Goal: Task Accomplishment & Management: Complete application form

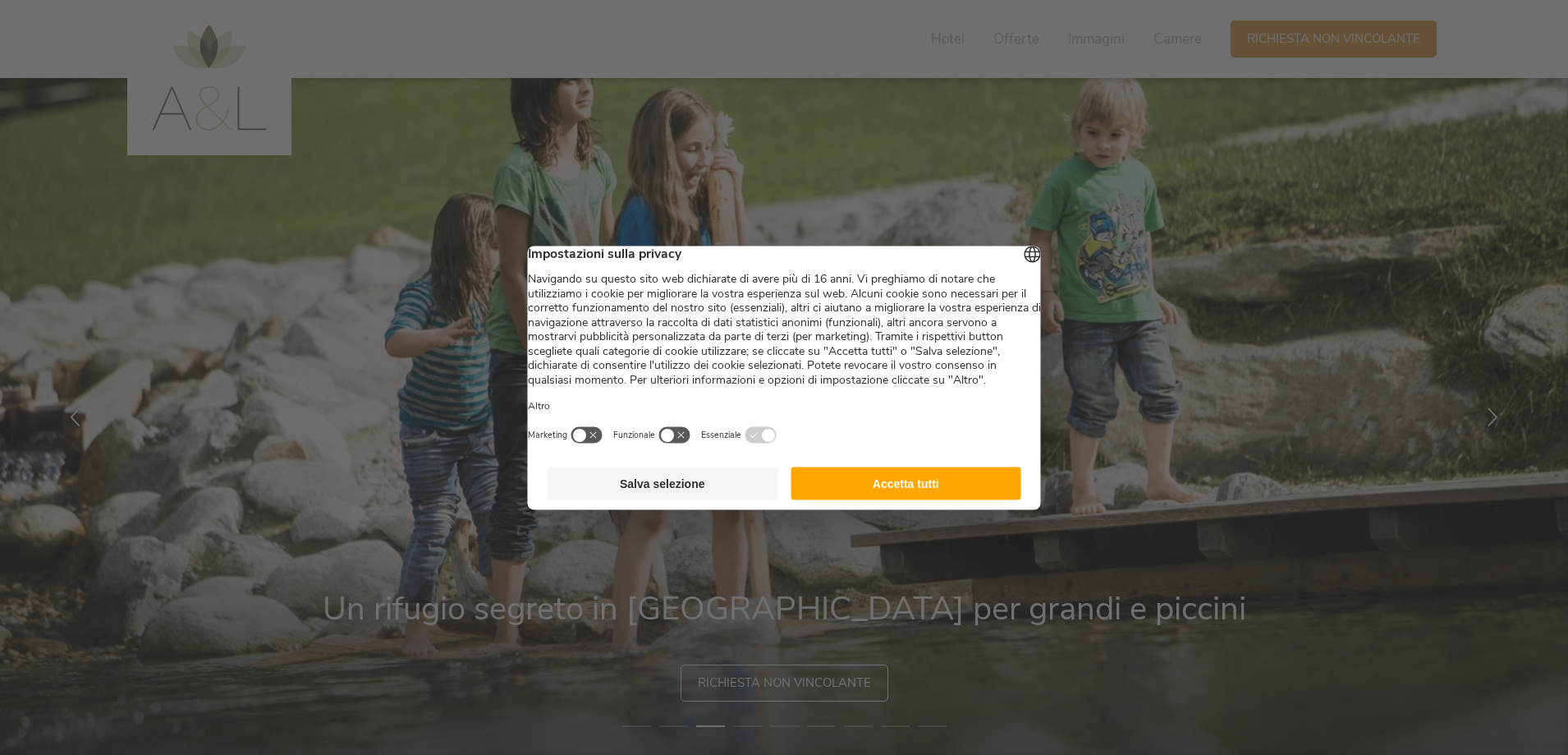
click at [933, 490] on button "Accetta tutti" at bounding box center [906, 483] width 231 height 33
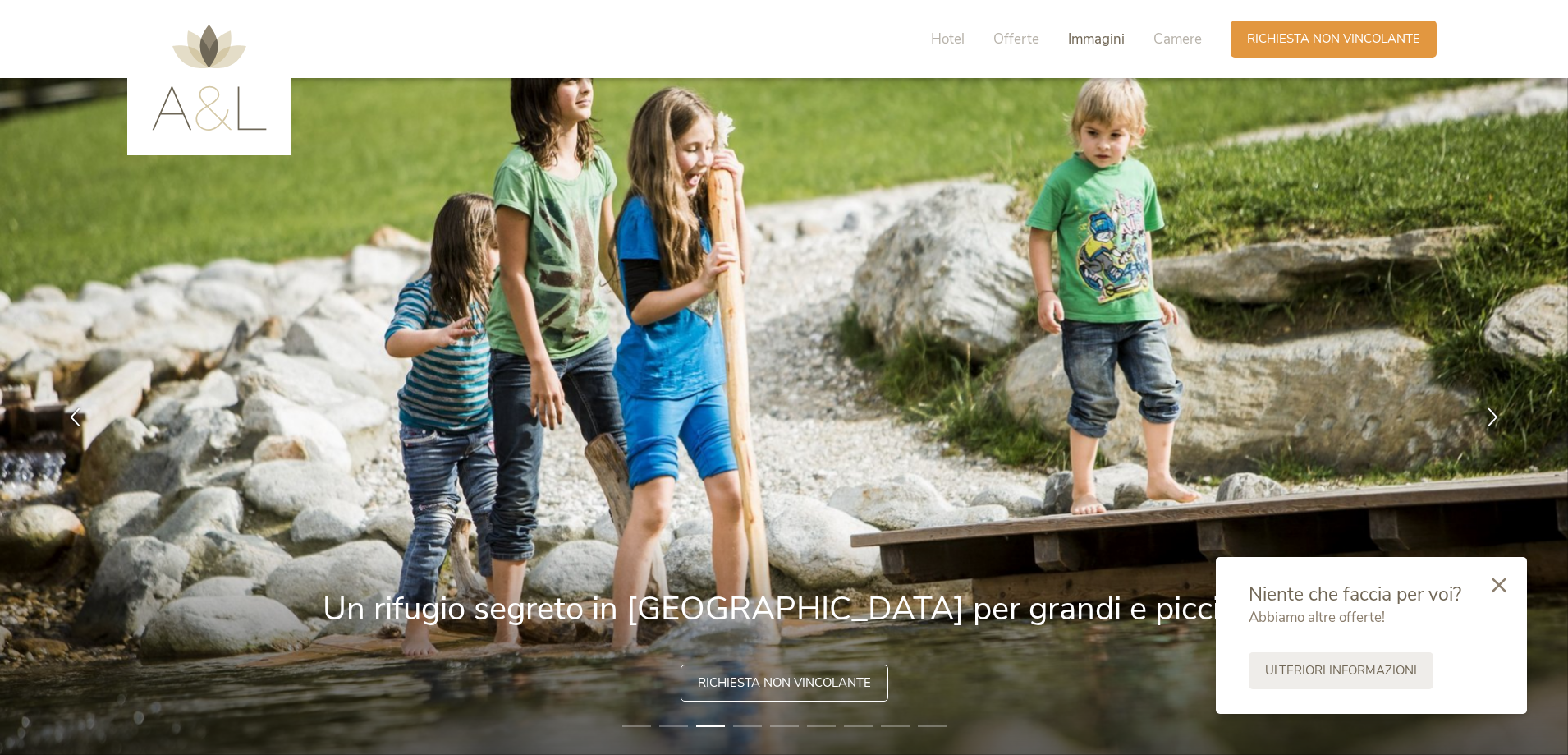
click at [1096, 40] on span "Immagini" at bounding box center [1096, 39] width 57 height 19
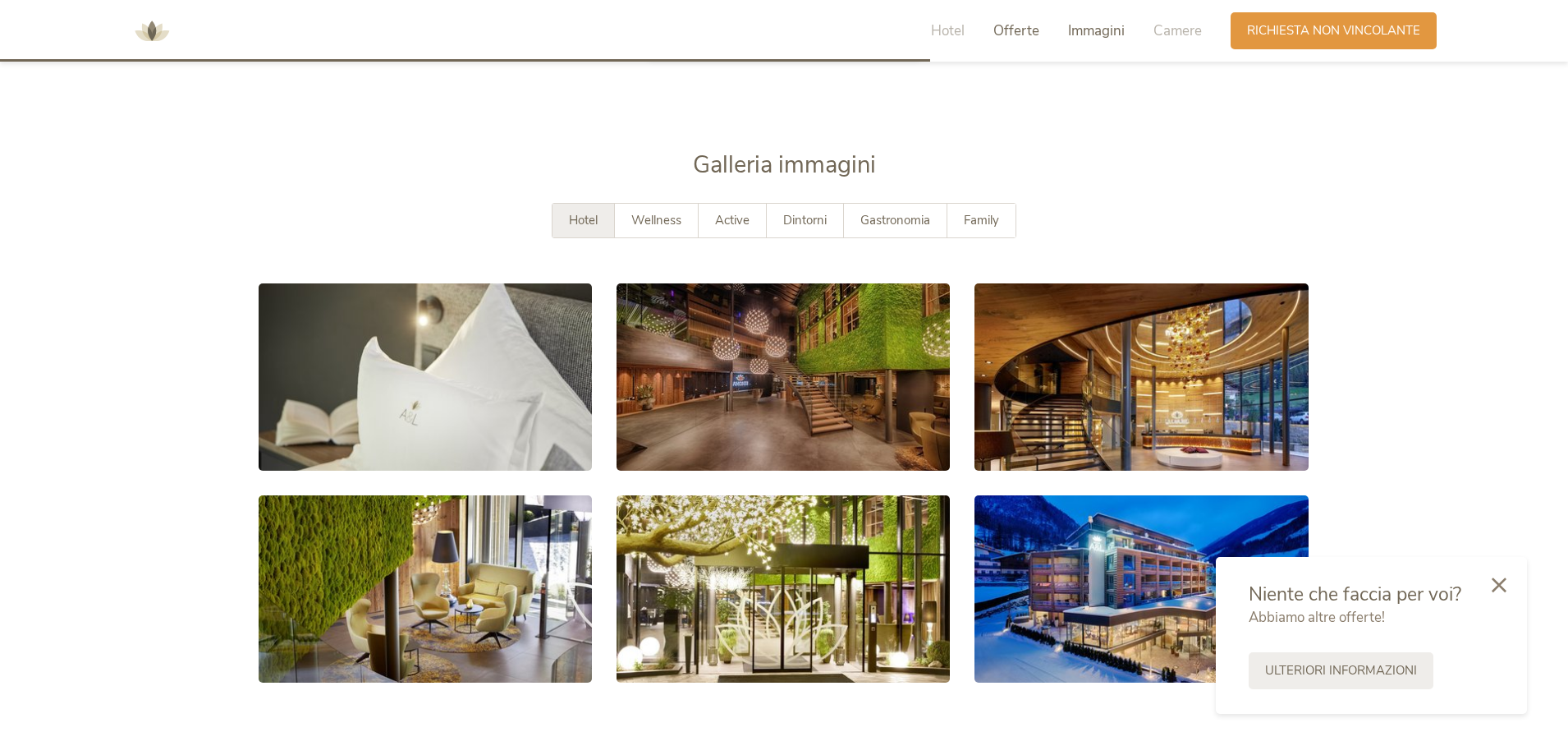
scroll to position [3009, 0]
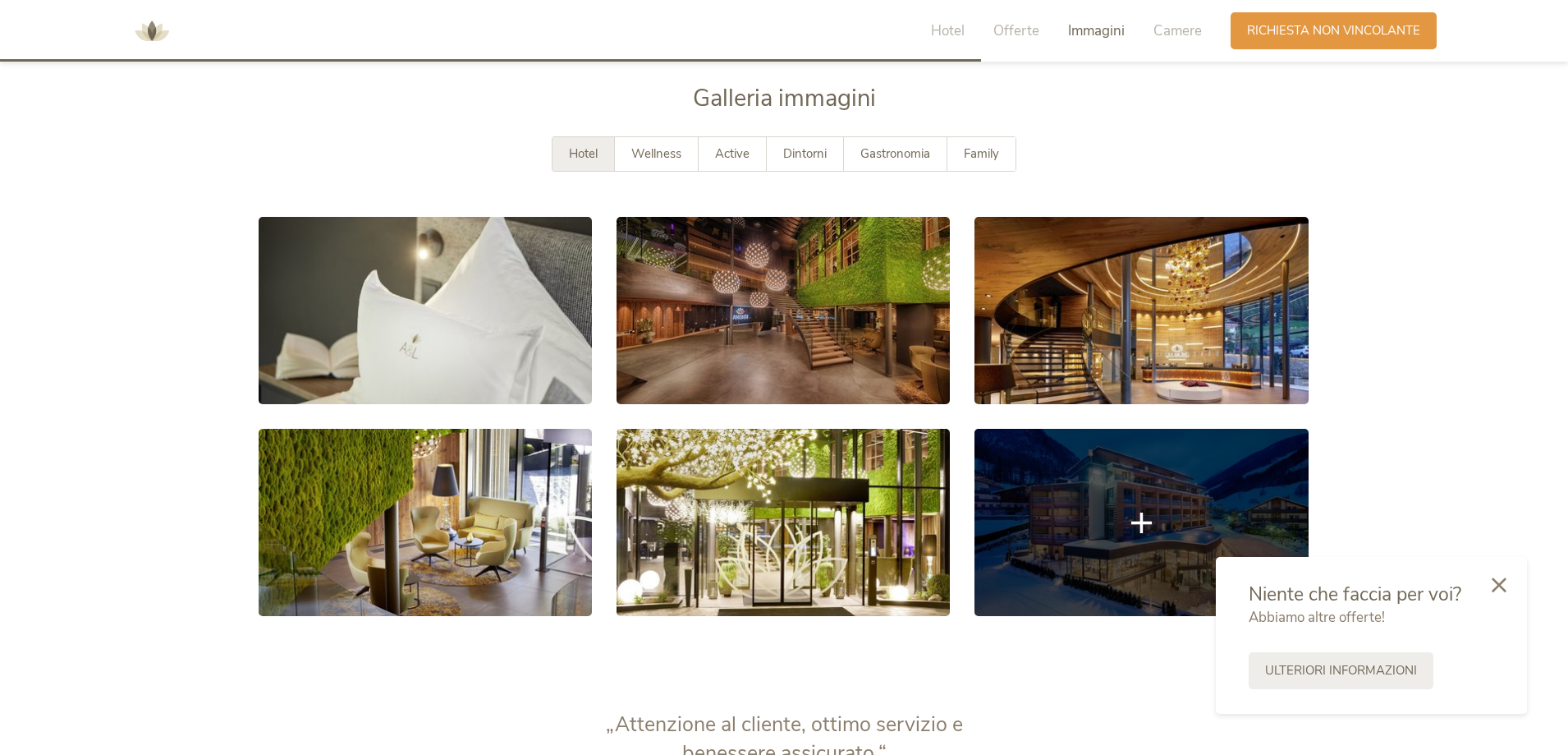
click at [1145, 513] on icon at bounding box center [1141, 522] width 21 height 21
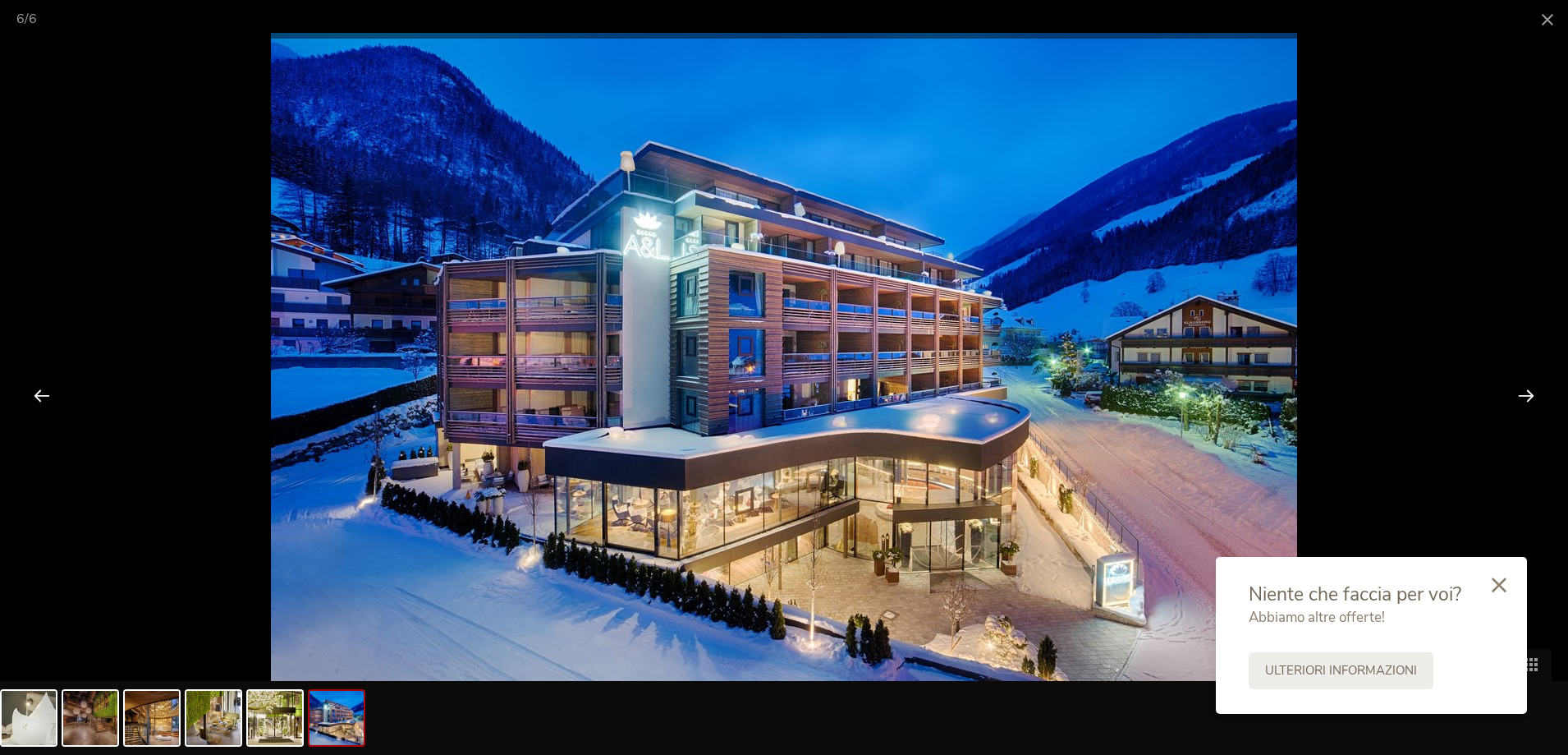
click at [1499, 586] on icon at bounding box center [1500, 584] width 15 height 15
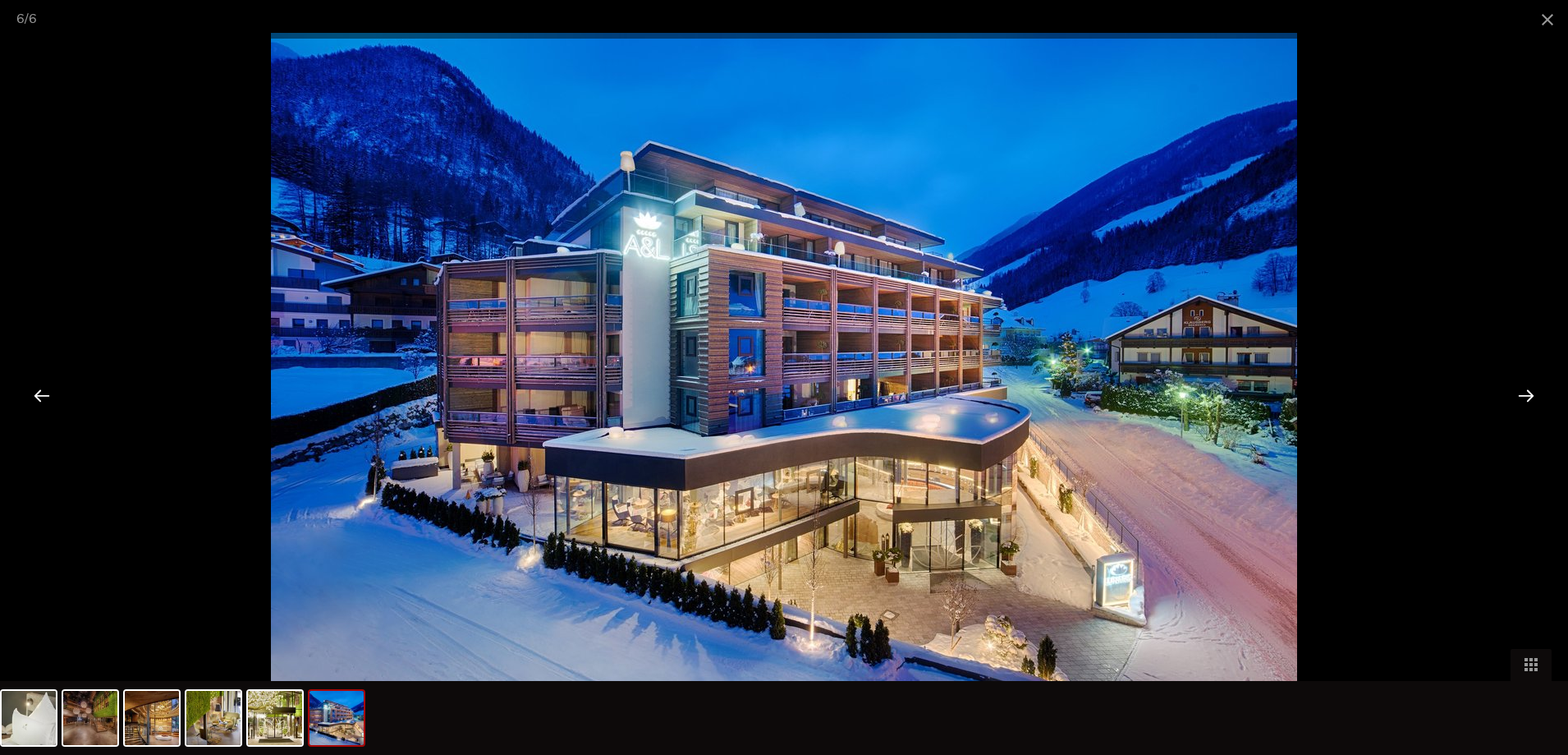
click at [1528, 401] on div at bounding box center [1526, 395] width 51 height 51
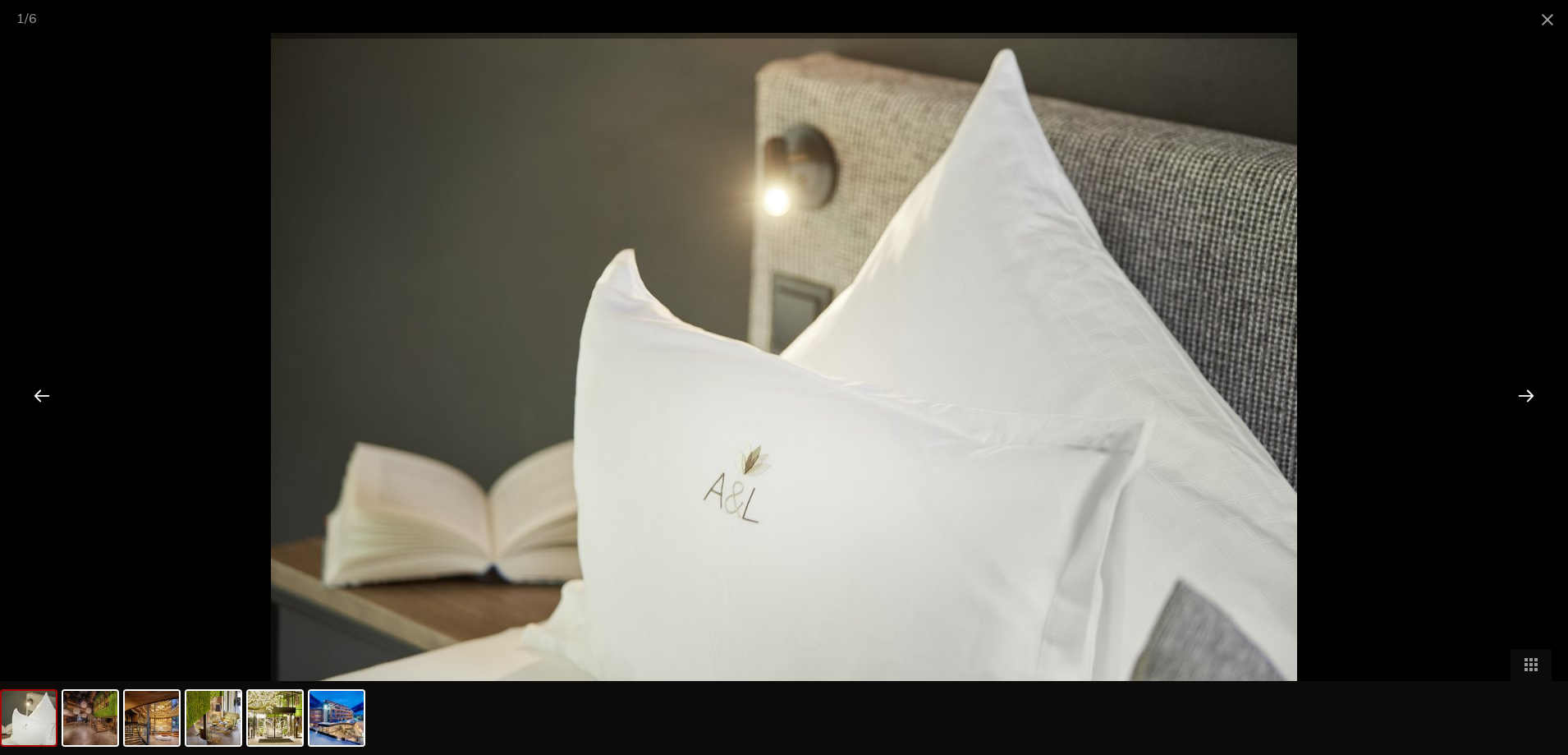
click at [1528, 397] on div at bounding box center [1526, 395] width 51 height 51
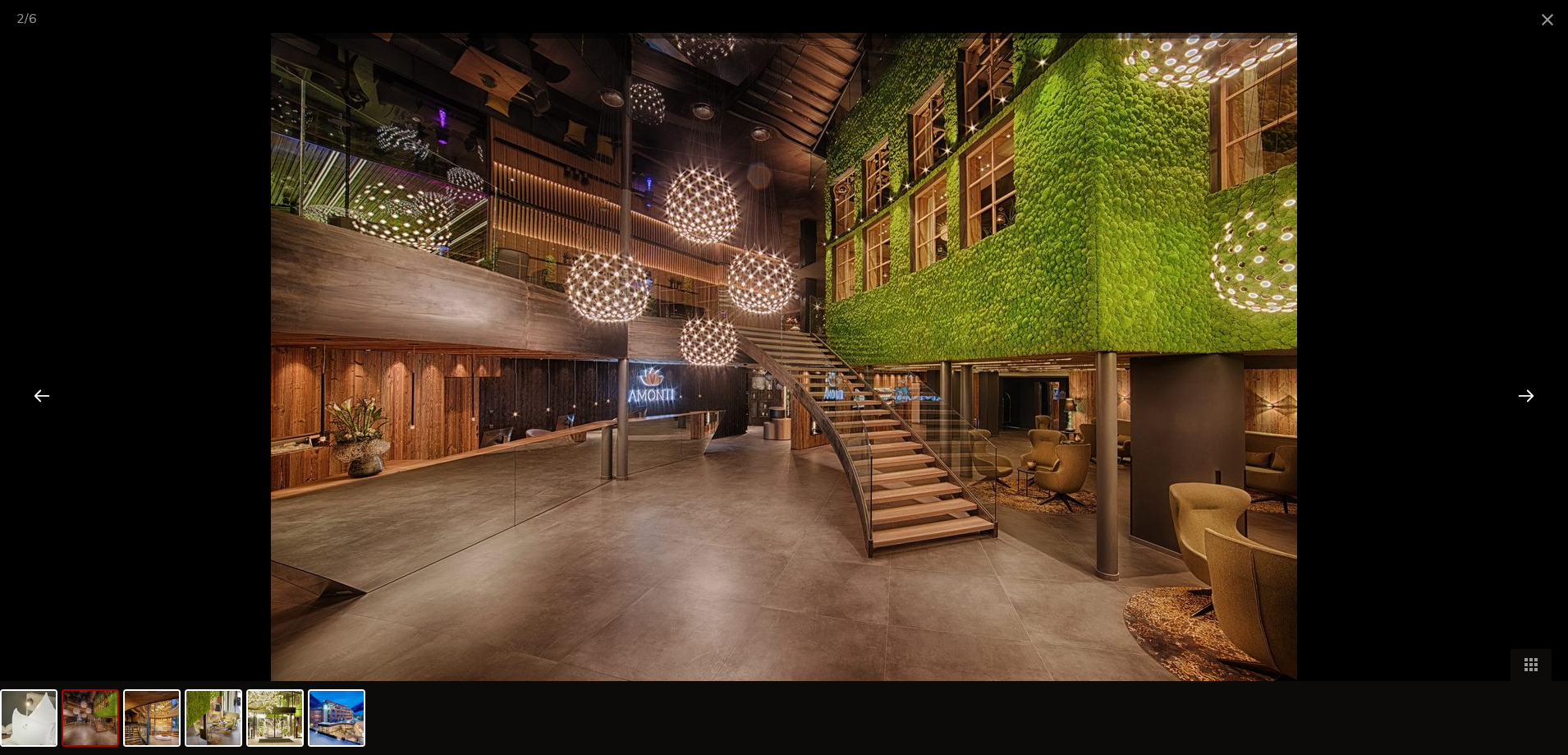
click at [1528, 397] on div at bounding box center [1526, 395] width 51 height 51
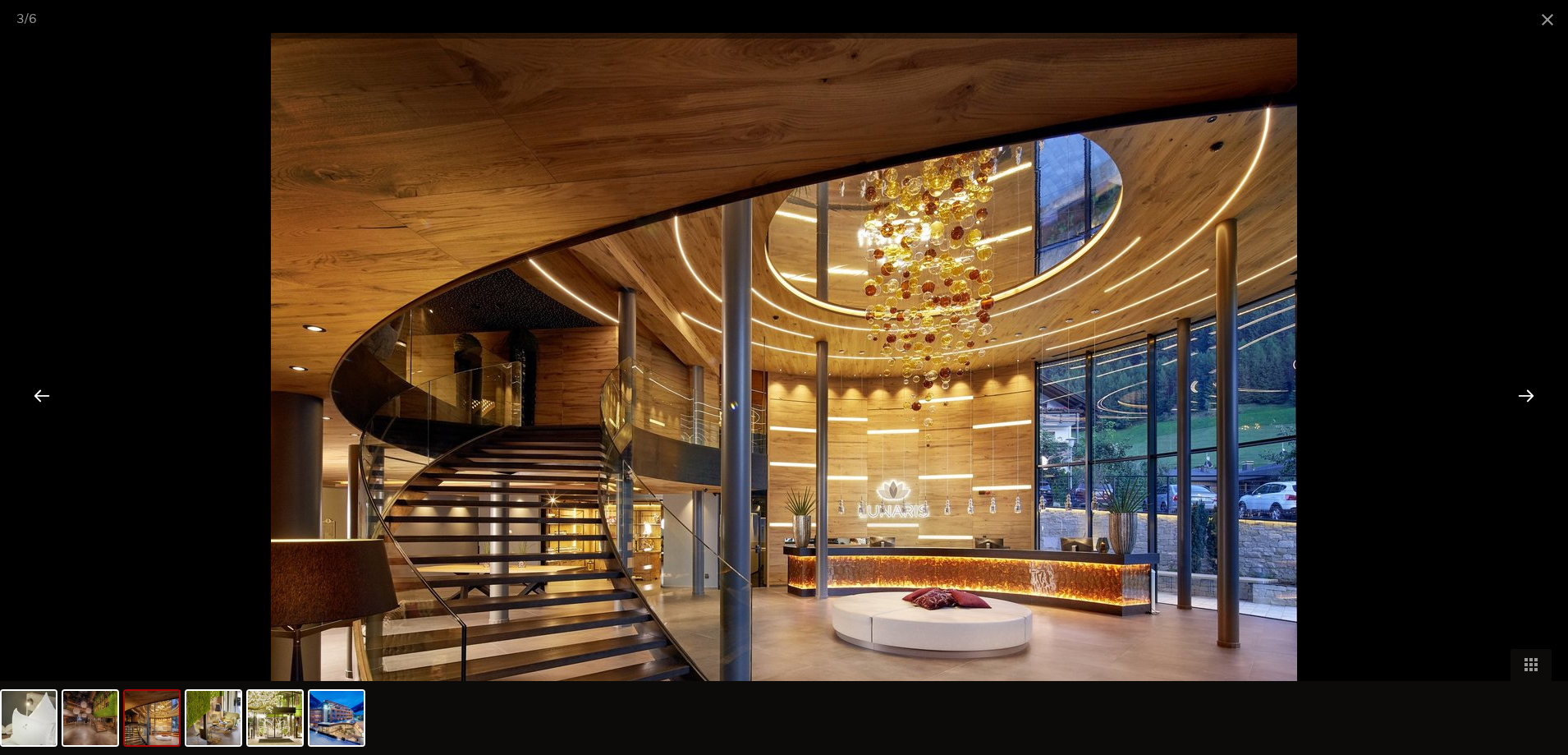
click at [1528, 397] on div at bounding box center [1526, 395] width 51 height 51
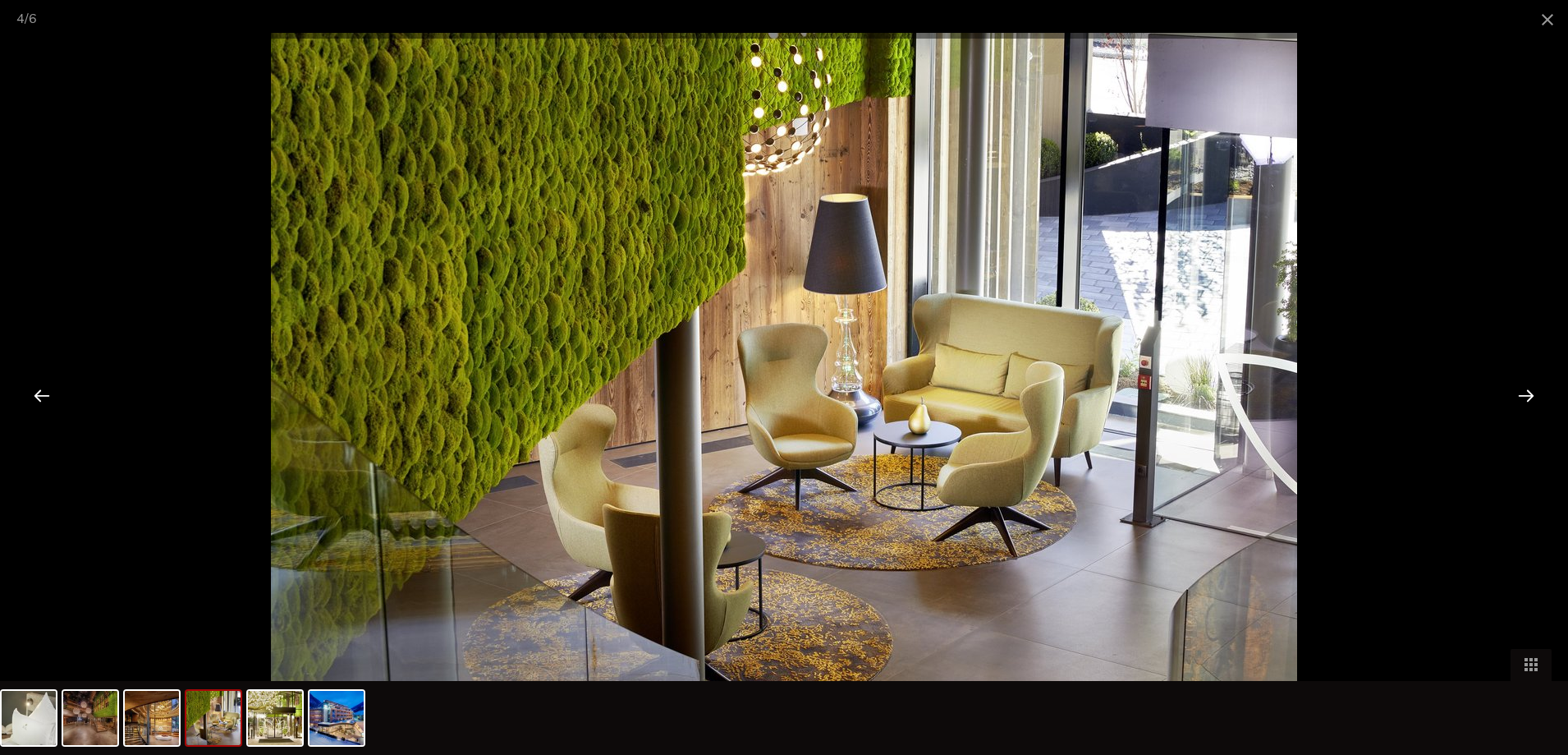
click at [1528, 397] on div at bounding box center [1526, 395] width 51 height 51
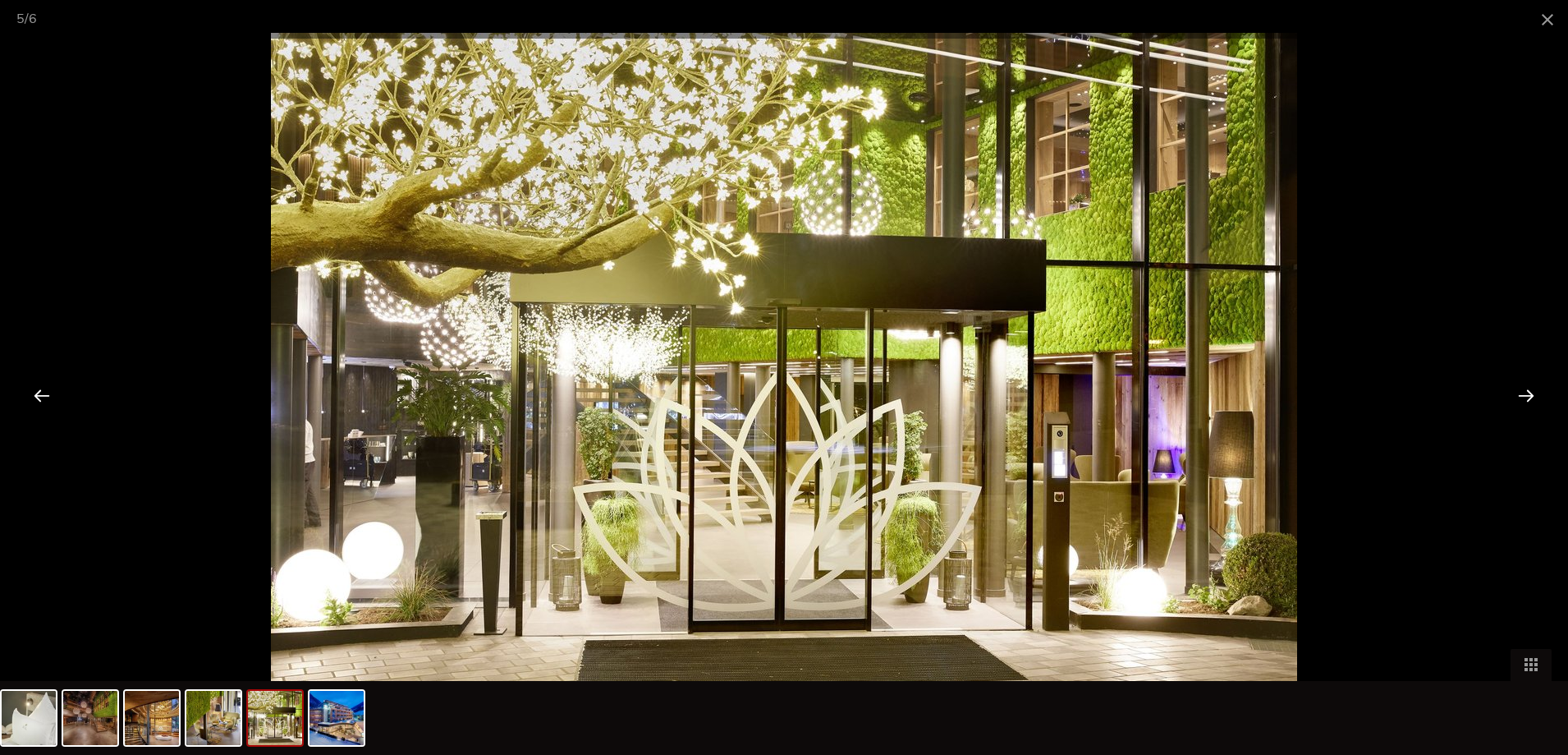
click at [1528, 397] on div at bounding box center [1526, 395] width 51 height 51
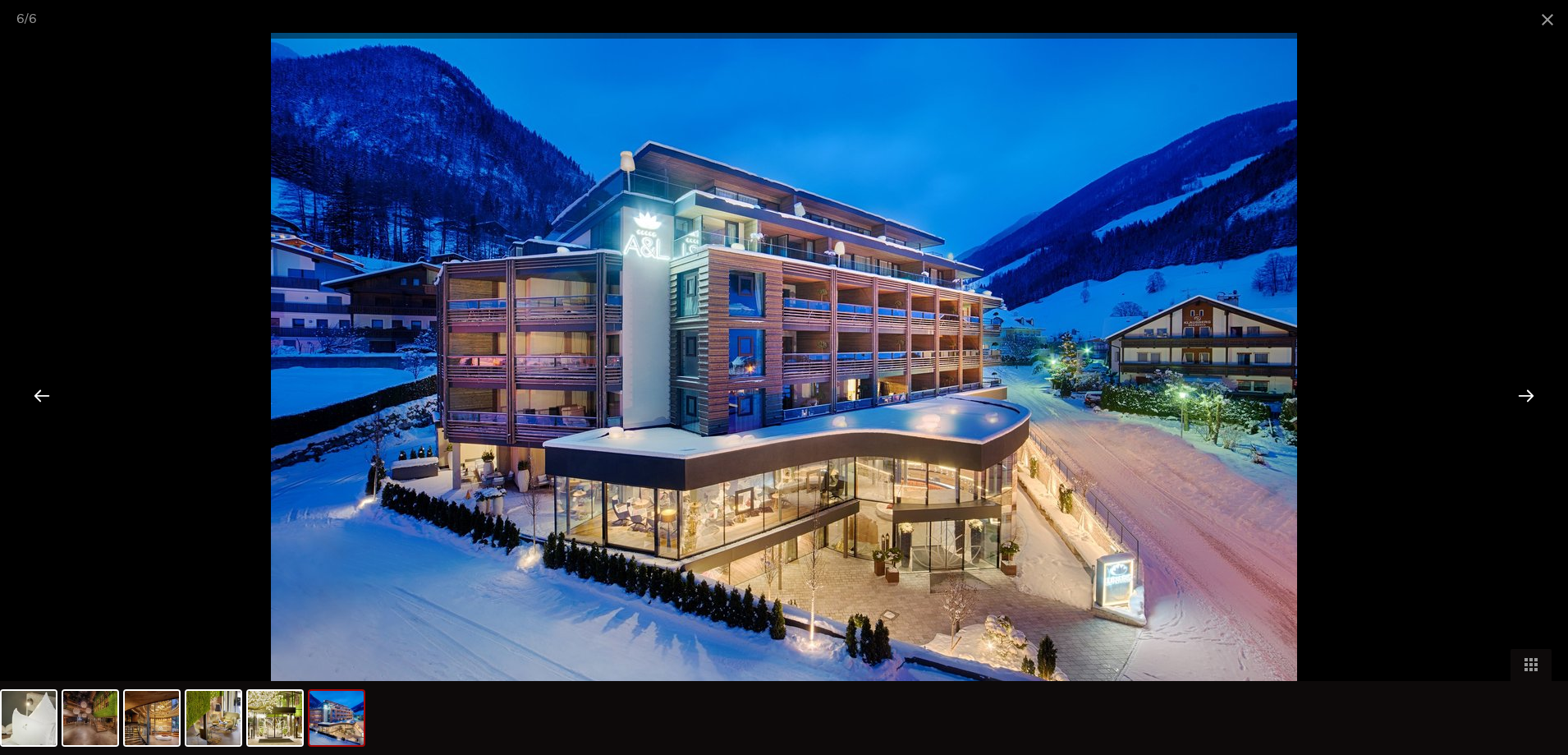
click at [1528, 397] on div at bounding box center [1526, 395] width 51 height 51
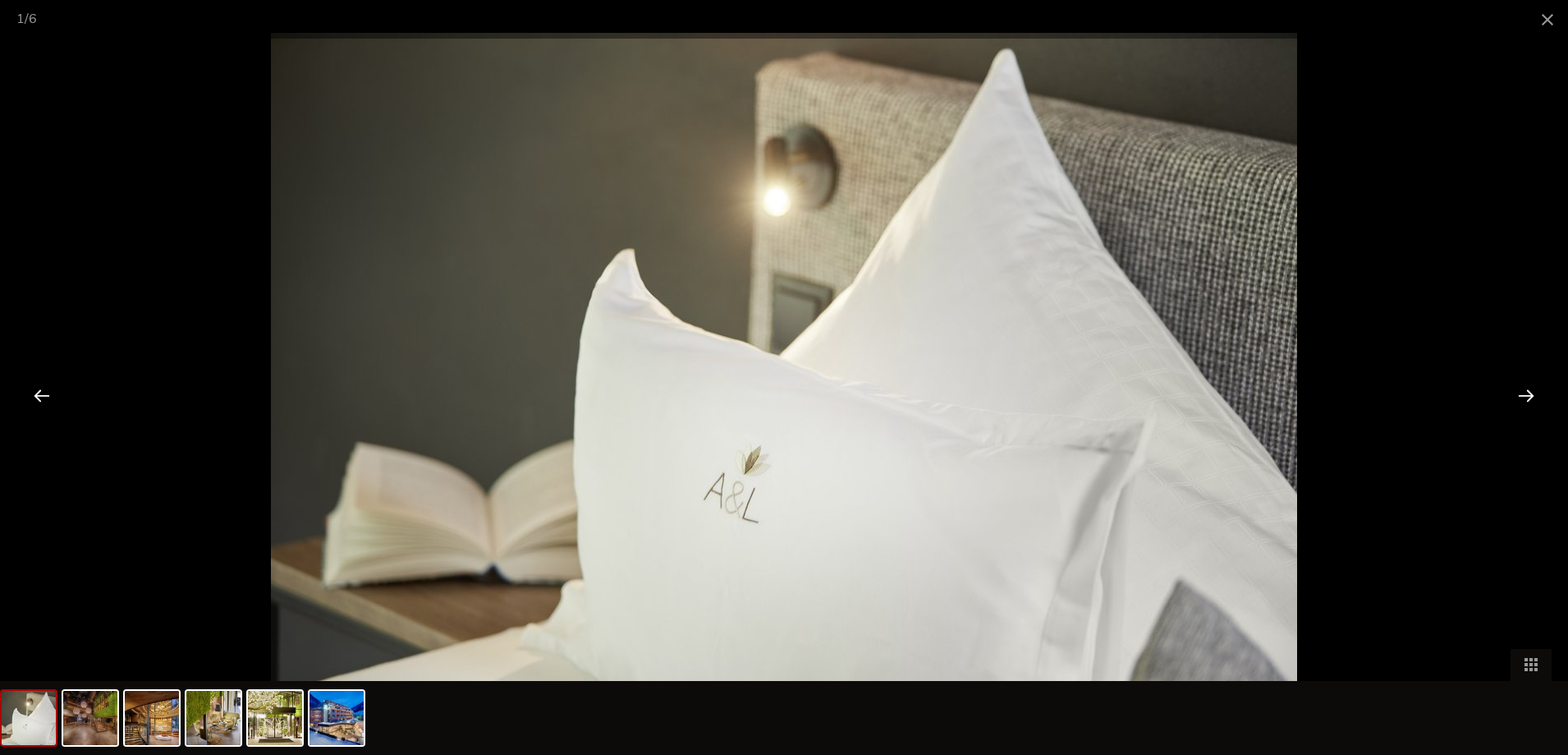
click at [1528, 387] on div at bounding box center [1526, 395] width 51 height 51
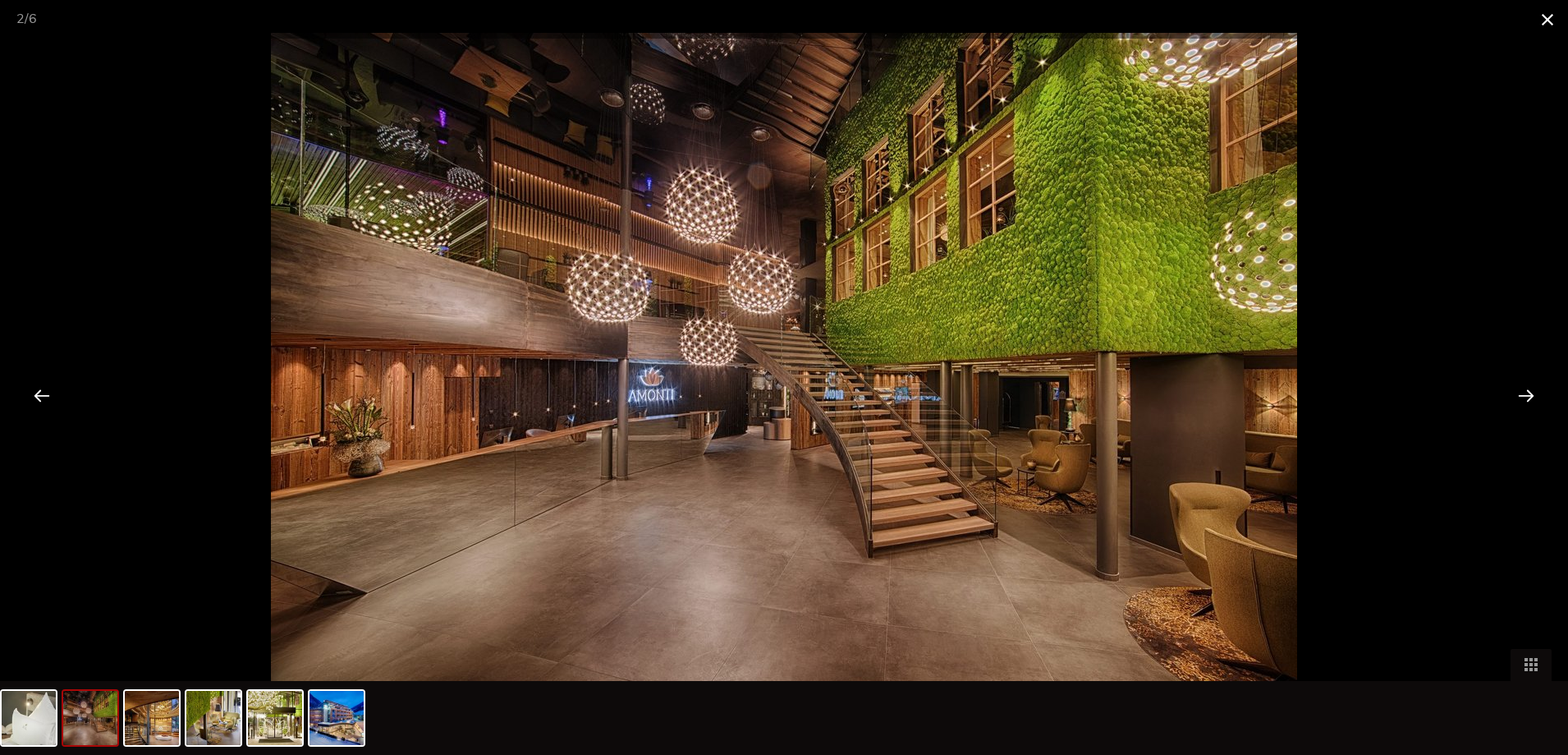
click at [1546, 17] on span at bounding box center [1547, 19] width 41 height 39
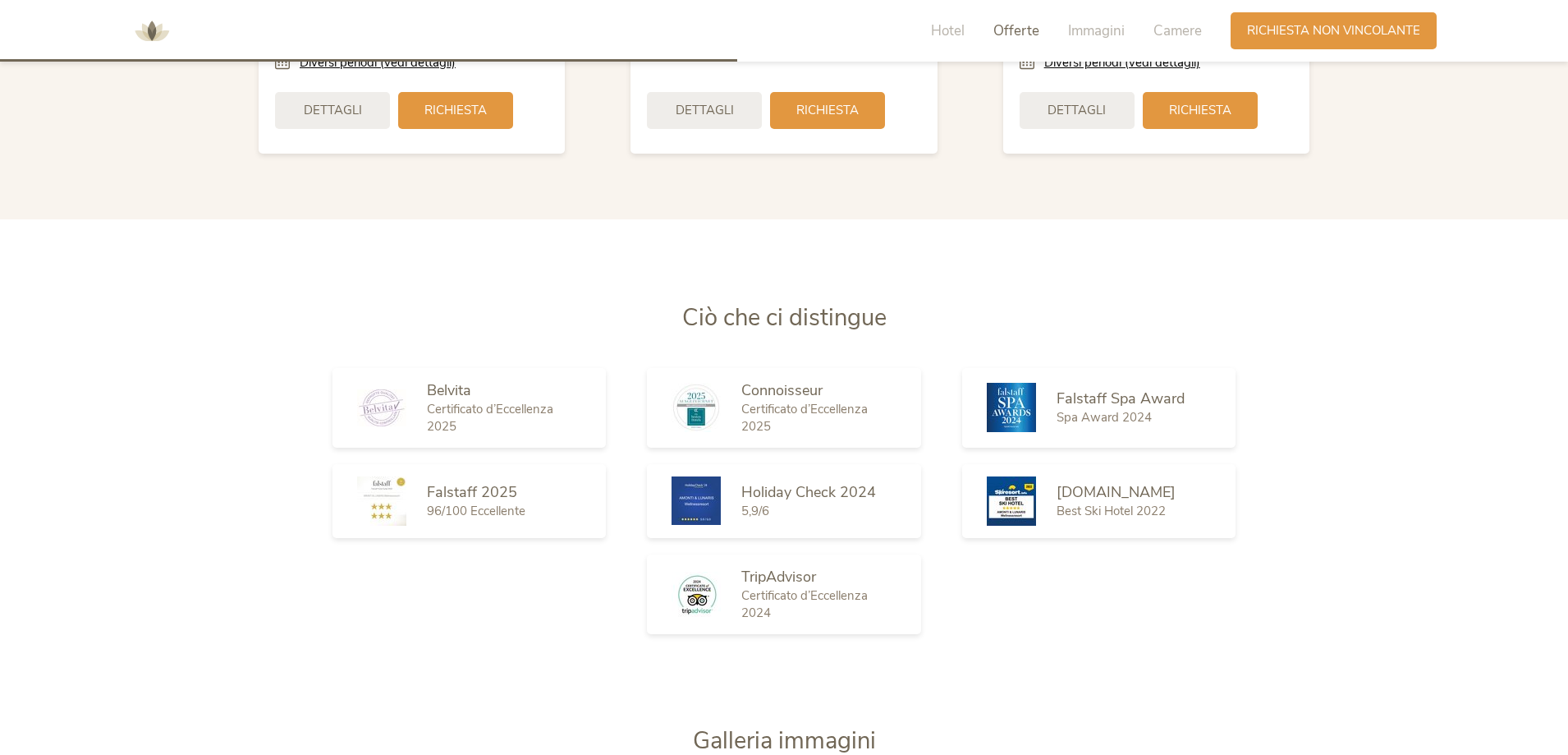
scroll to position [1957, 0]
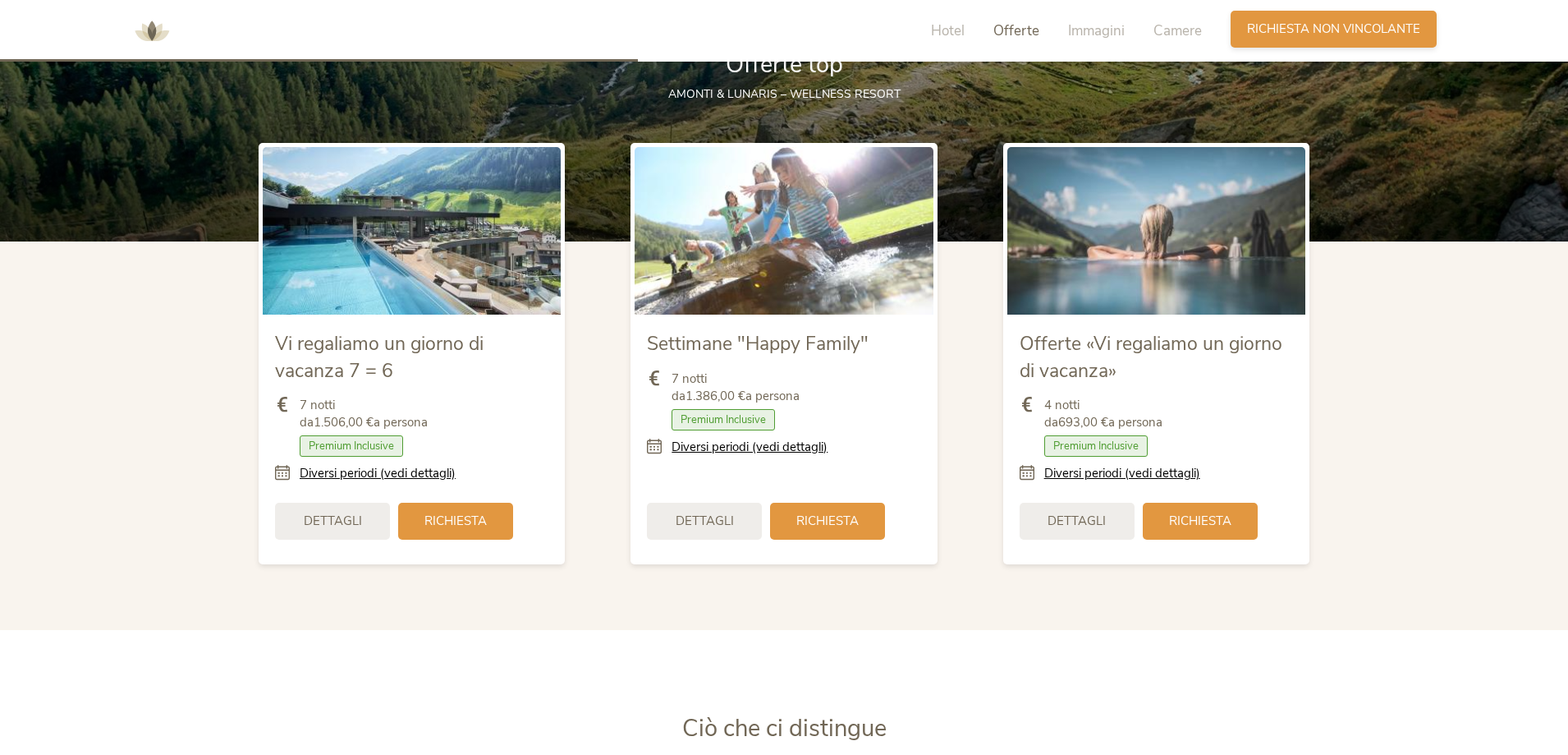
click at [1356, 25] on span "Richiesta non vincolante" at bounding box center [1334, 29] width 173 height 17
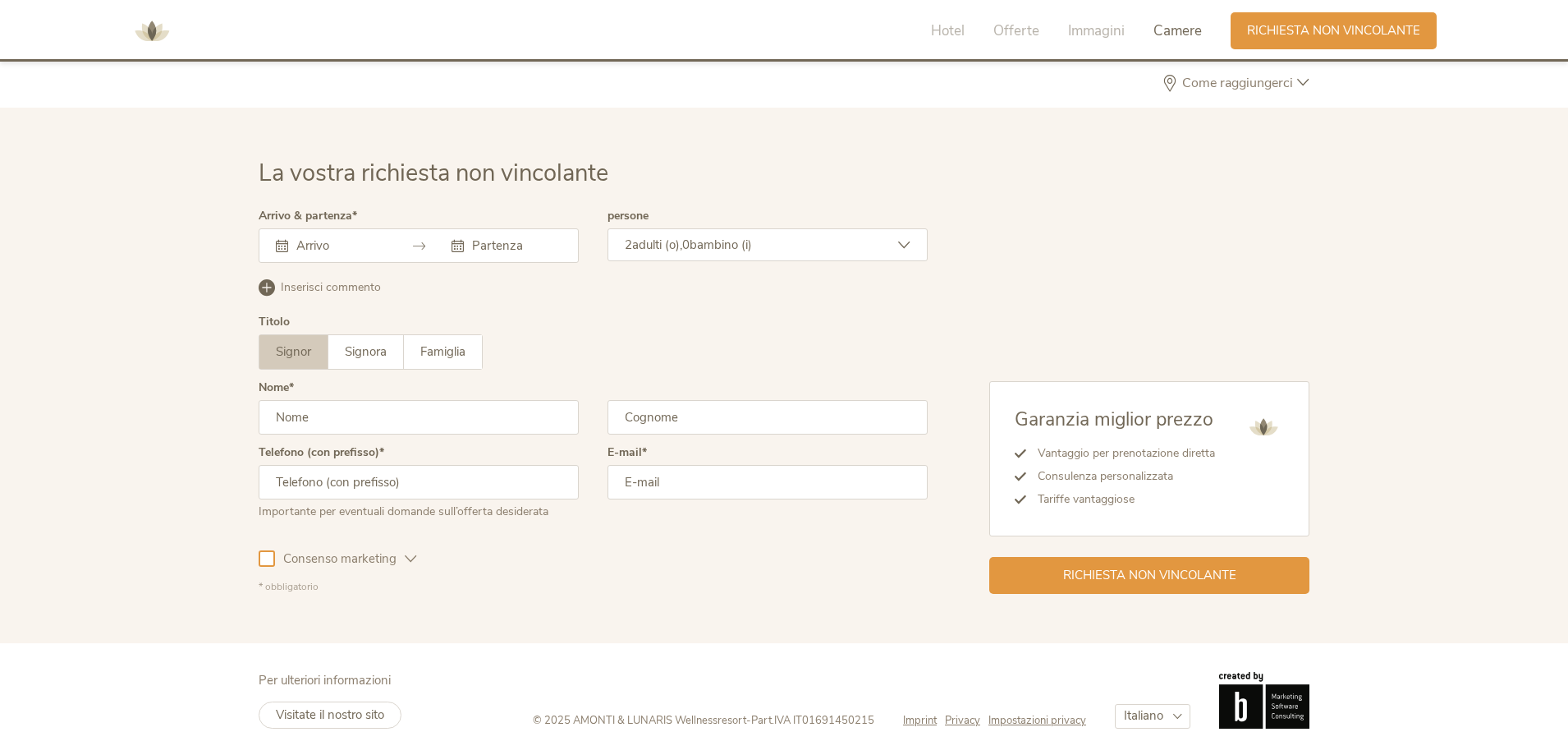
scroll to position [4810, 0]
click at [311, 249] on input "text" at bounding box center [339, 243] width 94 height 16
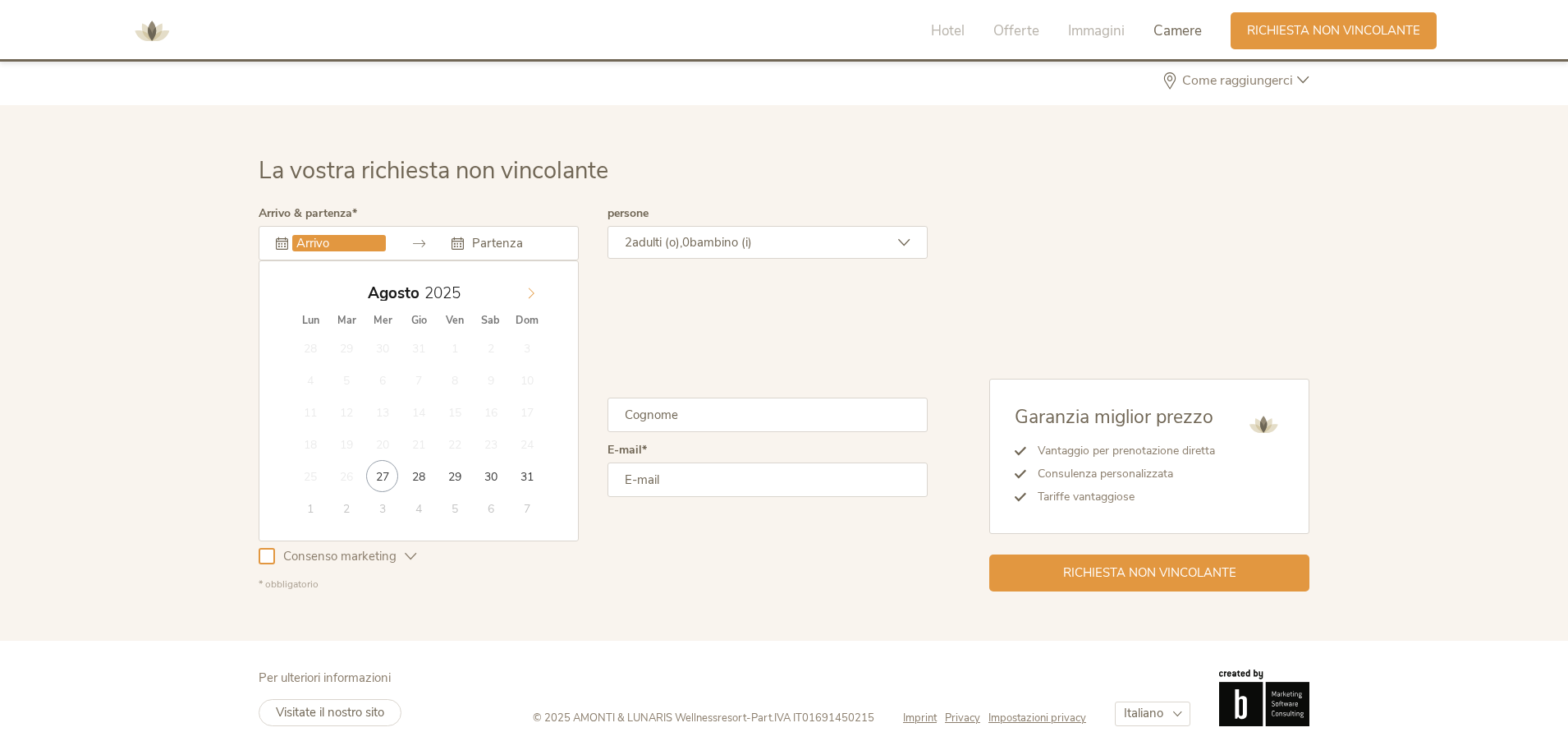
click at [529, 296] on icon at bounding box center [531, 293] width 12 height 12
type input "27.12.2025"
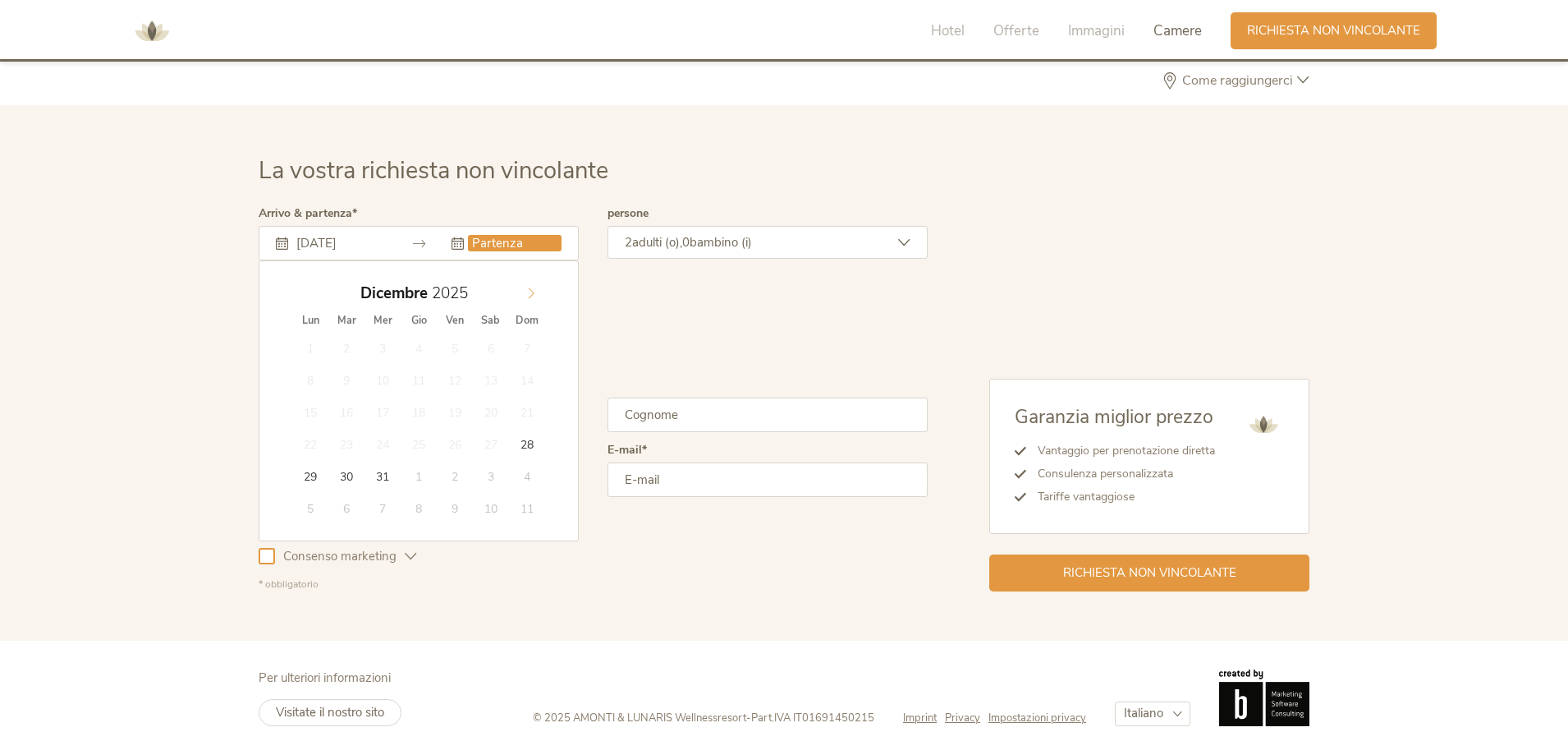
type input "2026"
click at [530, 293] on icon at bounding box center [531, 293] width 12 height 12
type input "03.01.2026"
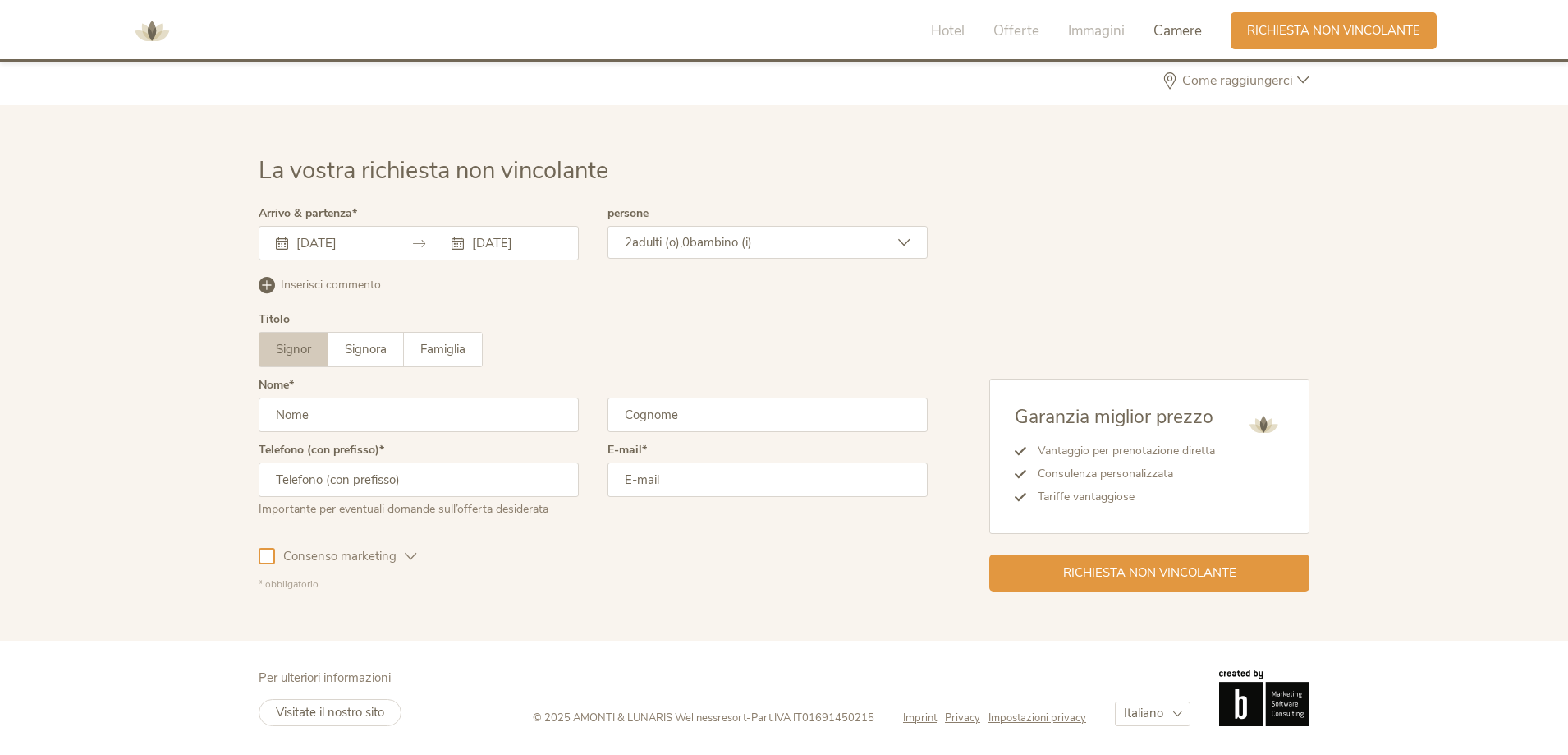
click at [331, 414] on input "text" at bounding box center [419, 415] width 321 height 35
type input "carlotta"
click at [643, 410] on input "text" at bounding box center [767, 415] width 321 height 35
type input "maggi"
click at [396, 478] on input "text" at bounding box center [419, 480] width 321 height 35
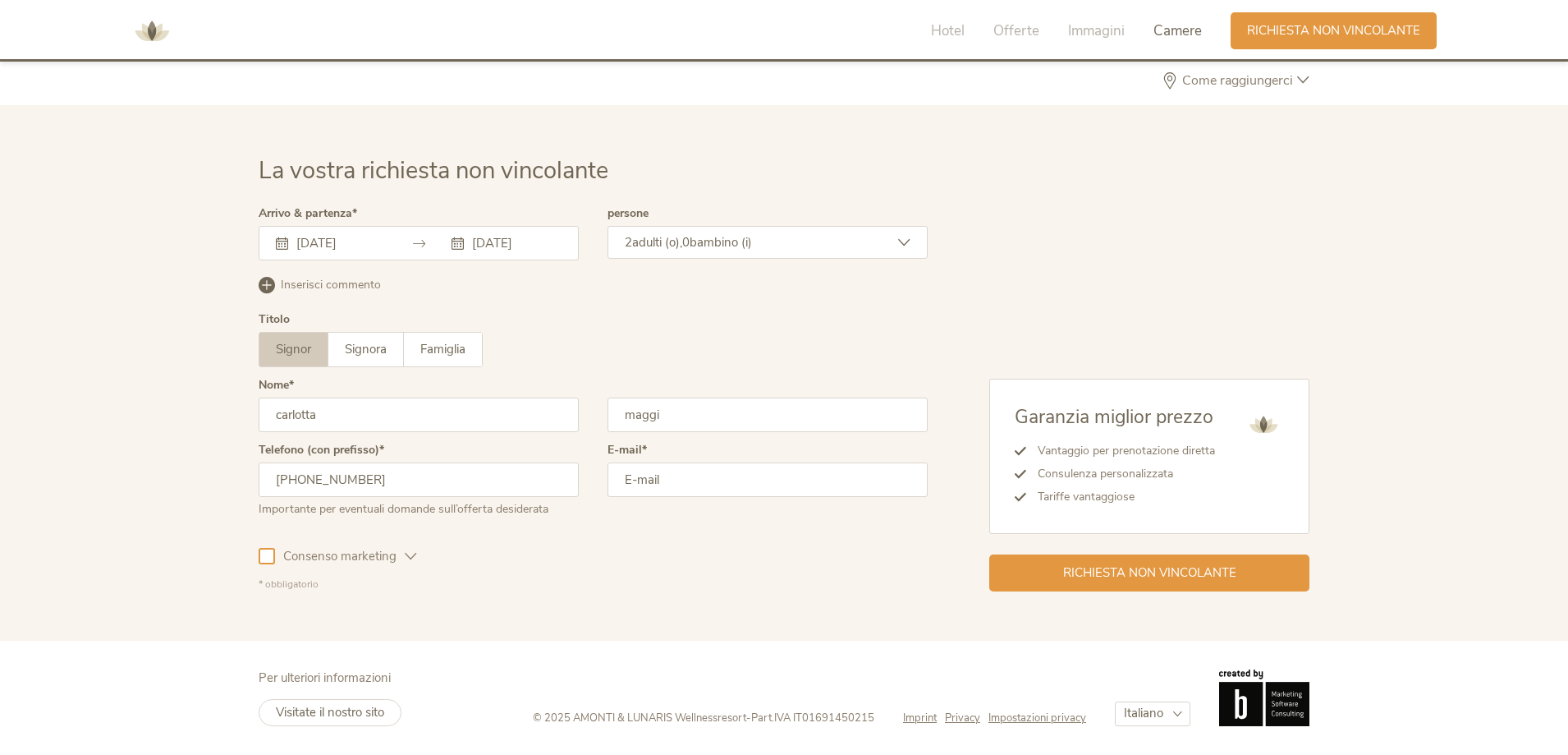
type input "339 6434865"
click at [668, 479] on input "email" at bounding box center [767, 480] width 321 height 35
type input "carlottamaggi@virgilio.it"
click at [913, 235] on div "2 adulti (o), 0 bambino (i)" at bounding box center [767, 242] width 321 height 33
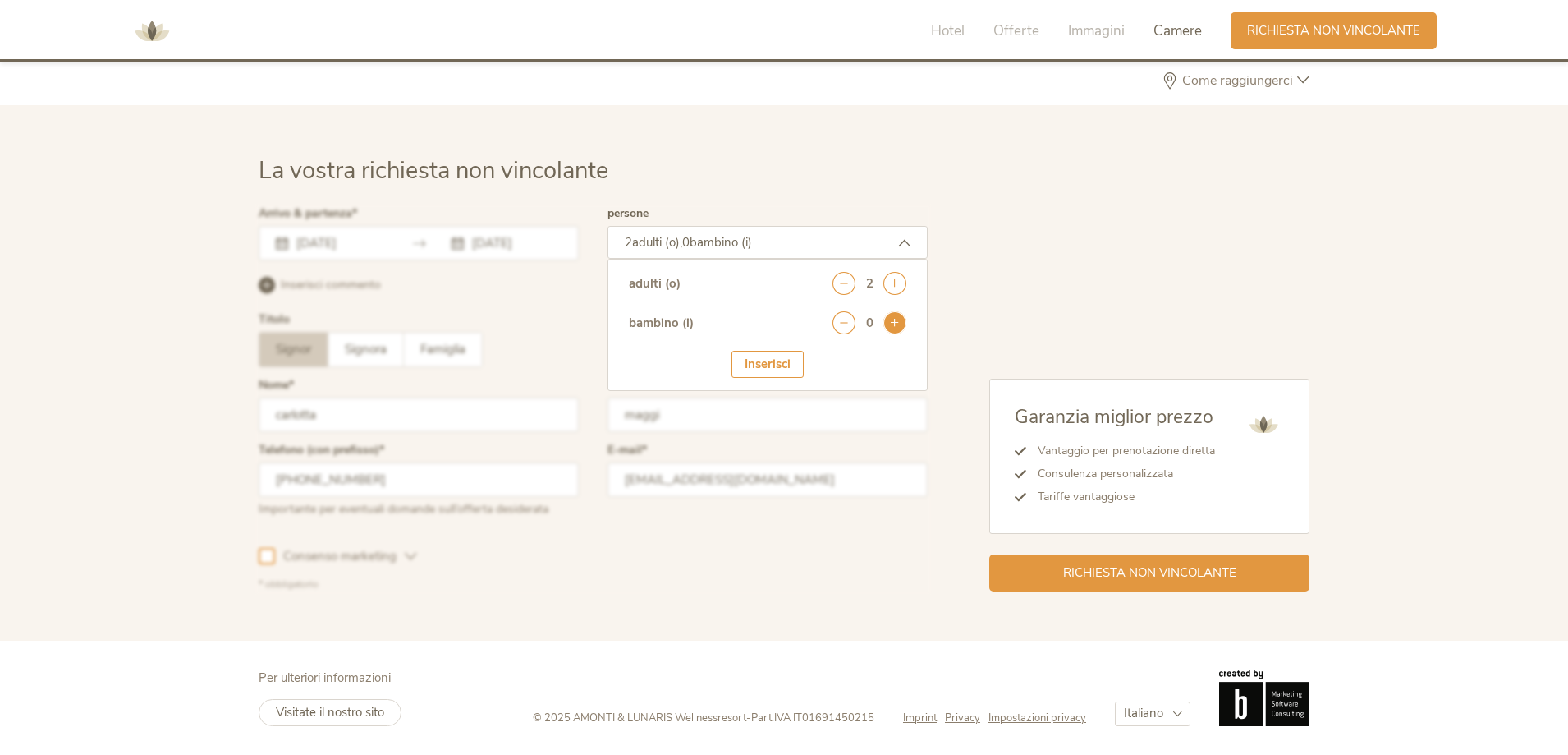
click at [896, 317] on icon at bounding box center [895, 323] width 23 height 23
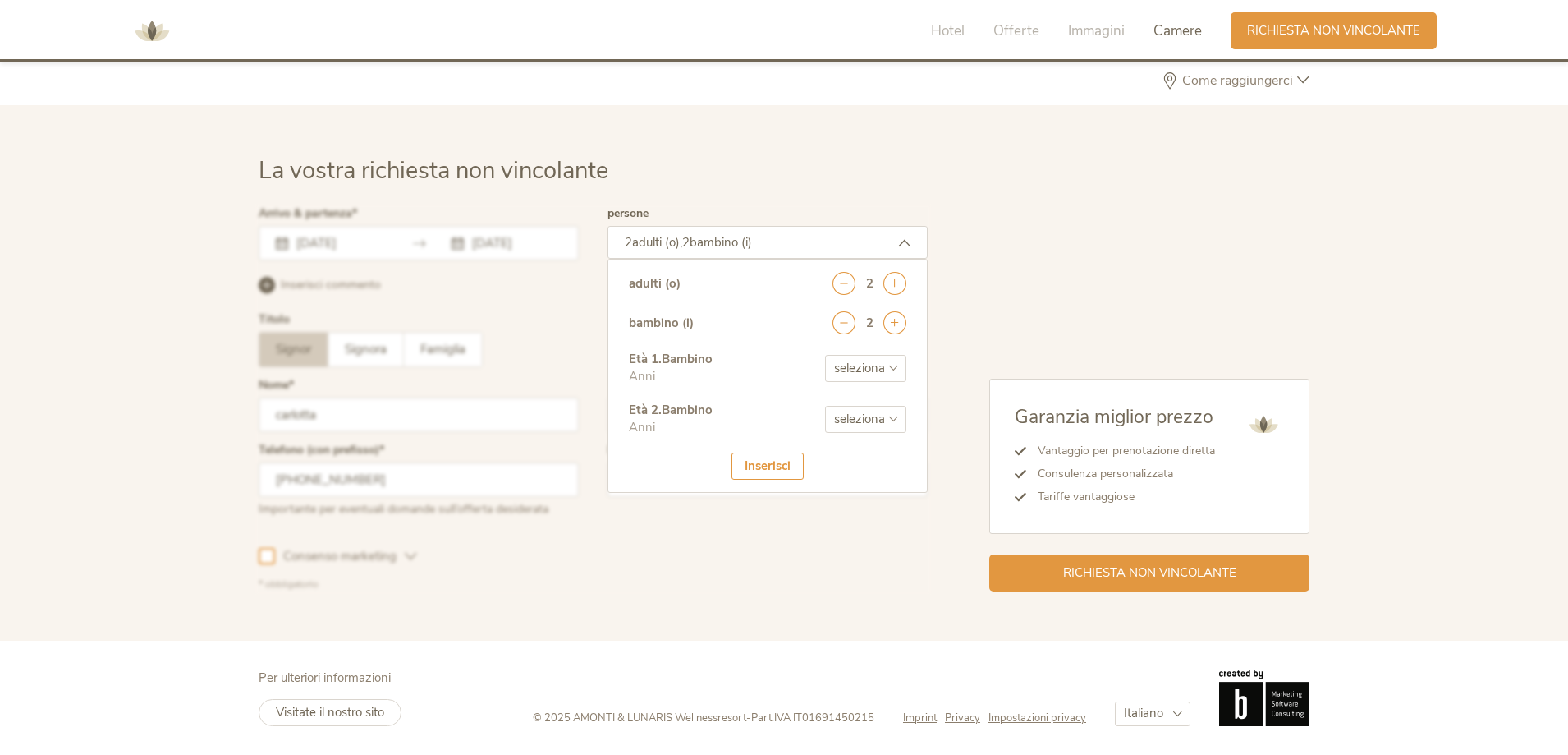
click at [892, 357] on select "seleziona 0 1 2 3 4 5 6 7 8 9 10 11 12 13 14 15 16 17" at bounding box center [865, 368] width 82 height 27
select select "10"
click at [825, 354] on select "seleziona 0 1 2 3 4 5 6 7 8 9 10 11 12 13 14 15 16 17" at bounding box center [865, 368] width 82 height 27
click at [892, 413] on select "seleziona 0 1 2 3 4 5 6 7 8 9 10 11 12 13 14 15 16 17" at bounding box center [865, 419] width 82 height 27
select select "13"
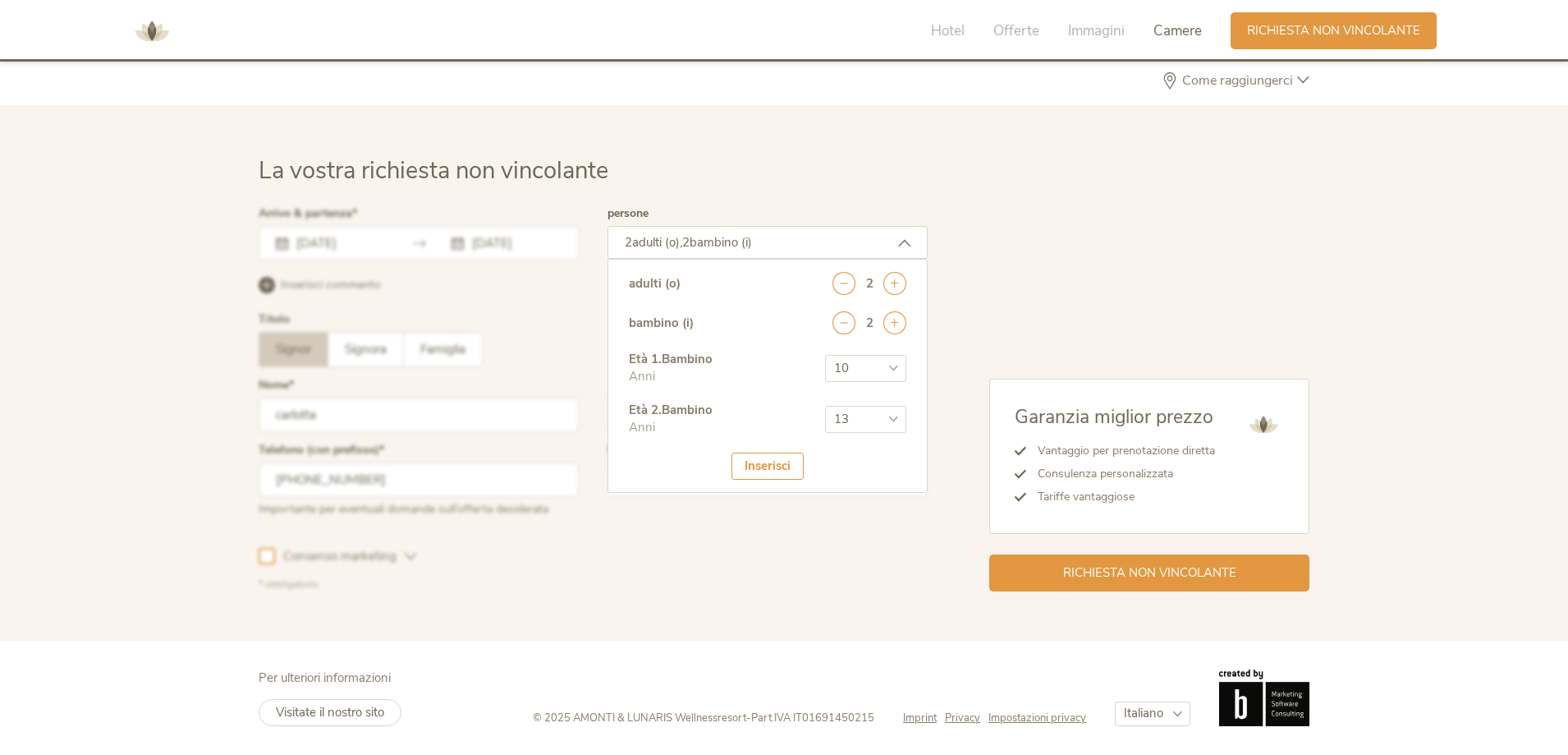
click at [825, 406] on select "seleziona 0 1 2 3 4 5 6 7 8 9 10 11 12 13 14 15 16 17" at bounding box center [865, 419] width 82 height 27
click at [770, 471] on div "Inserisci" at bounding box center [768, 466] width 73 height 27
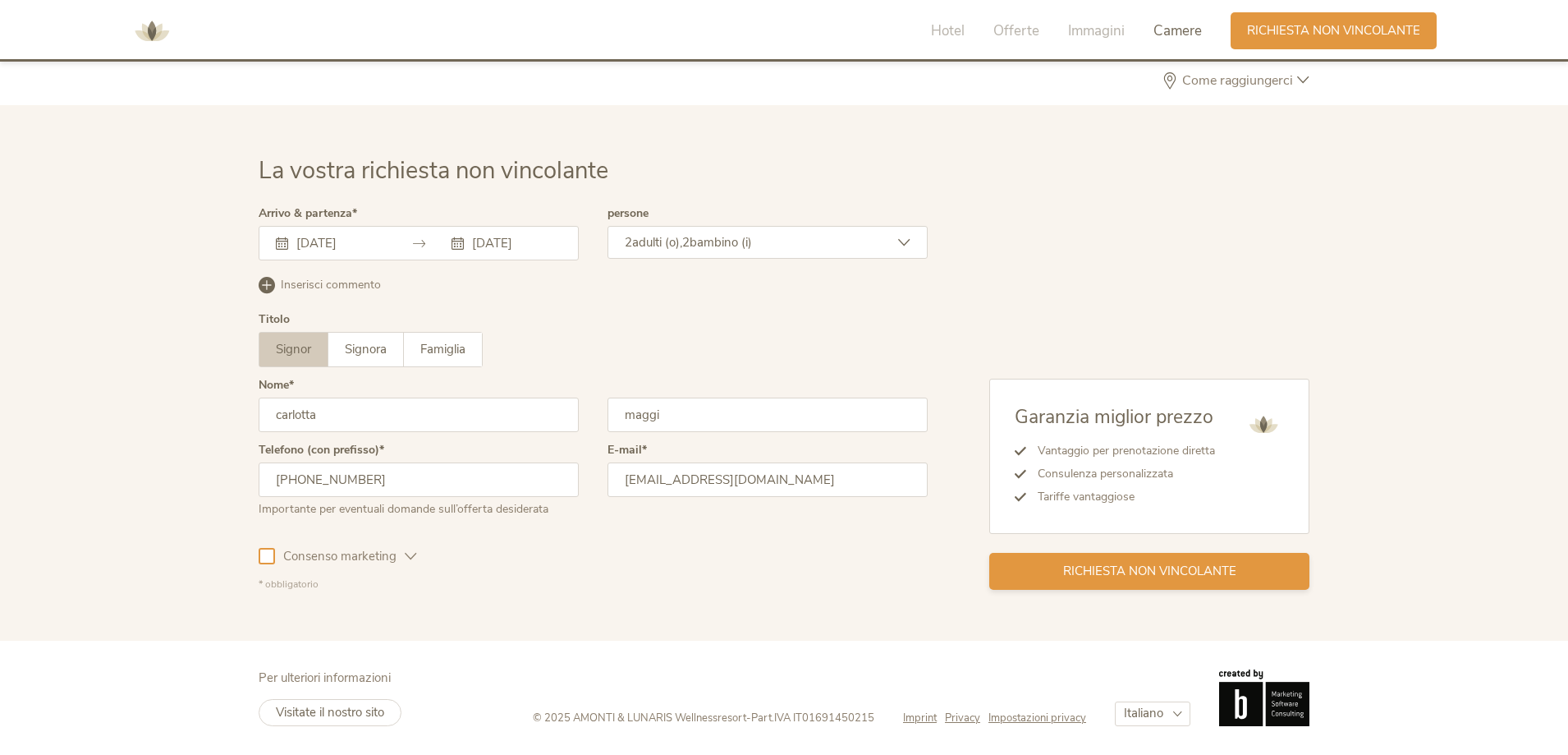
click at [1177, 572] on span "Richiesta non vincolante" at bounding box center [1149, 571] width 173 height 17
